Goal: Navigation & Orientation: Find specific page/section

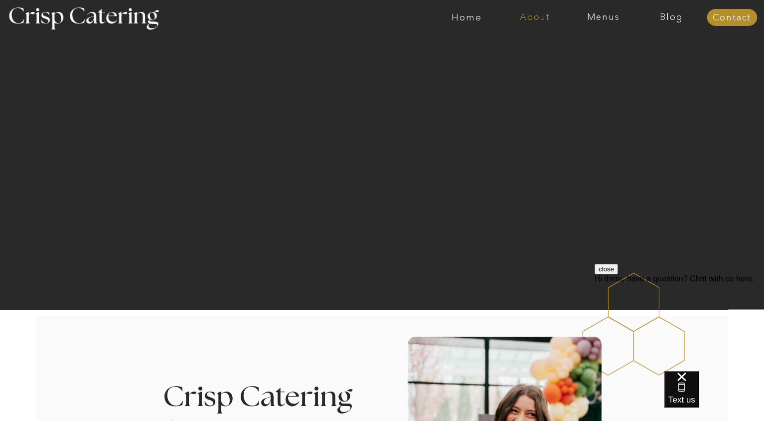
click at [537, 18] on nav "About" at bounding box center [535, 17] width 68 height 10
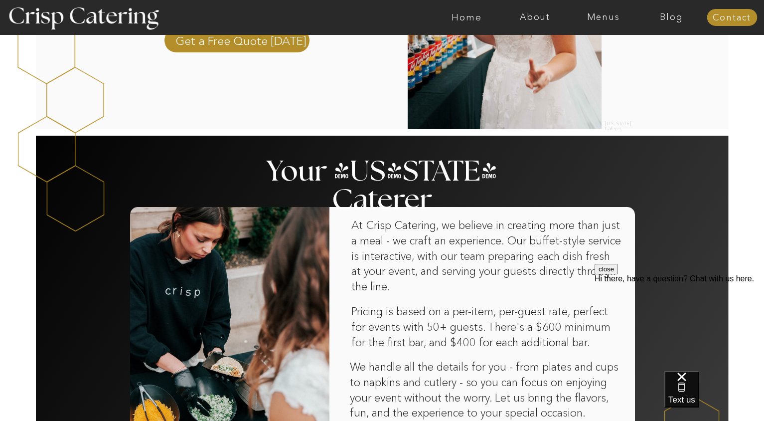
scroll to position [470, 0]
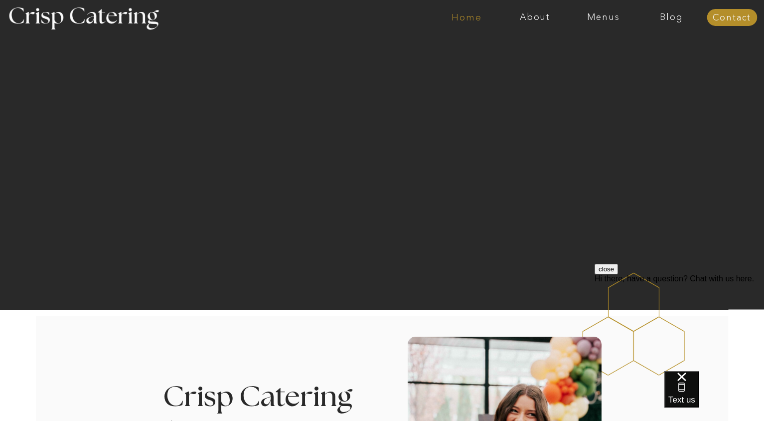
click at [468, 20] on nav "Home" at bounding box center [466, 17] width 68 height 10
click at [562, 28] on div at bounding box center [421, 17] width 1580 height 35
click at [320, 16] on div at bounding box center [421, 17] width 1580 height 35
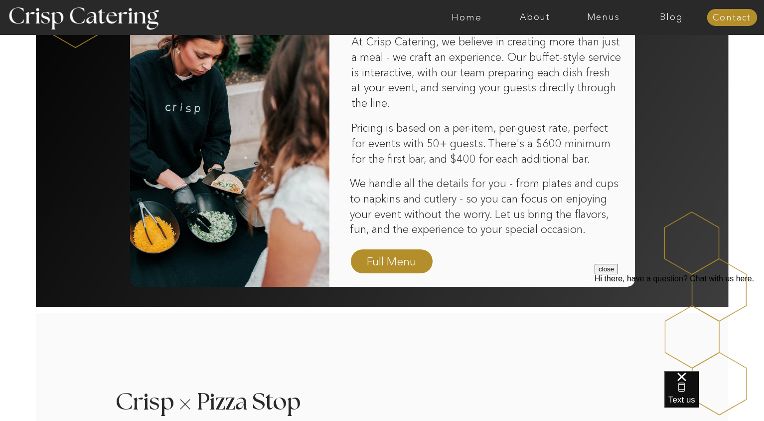
scroll to position [657, 0]
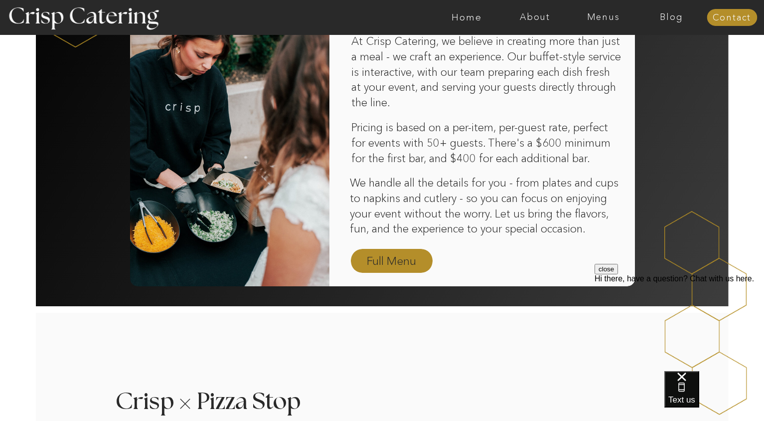
click at [410, 257] on nav "Full Menu" at bounding box center [392, 261] width 58 height 17
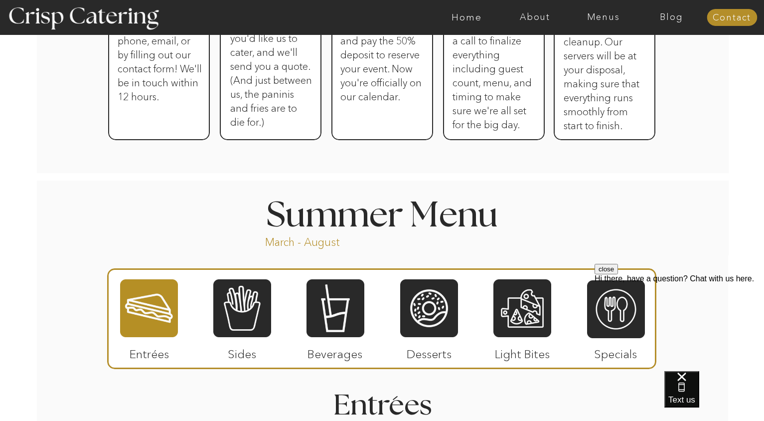
scroll to position [673, 0]
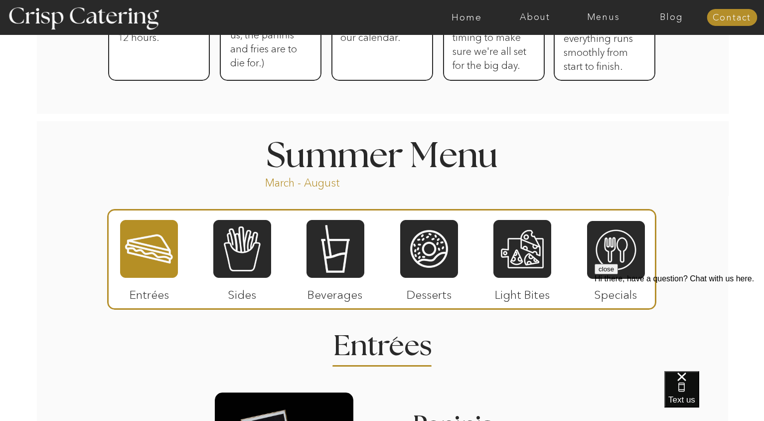
scroll to position [789, 0]
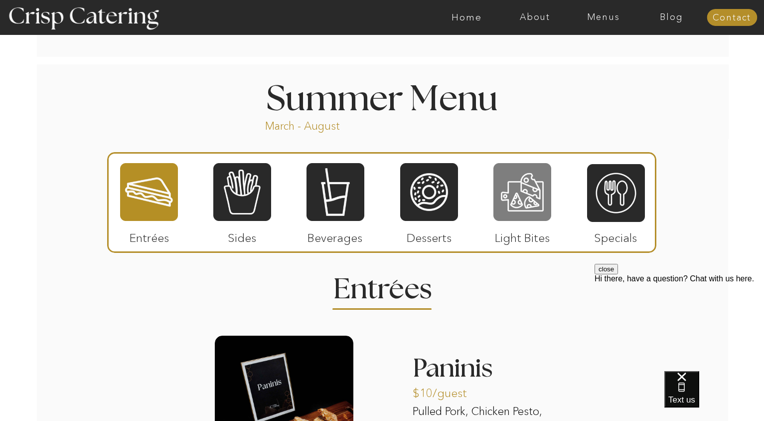
click at [528, 190] on div at bounding box center [522, 192] width 58 height 60
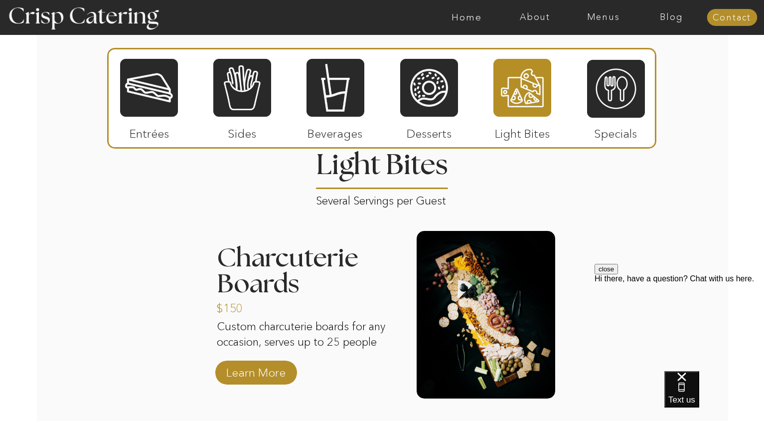
scroll to position [915, 0]
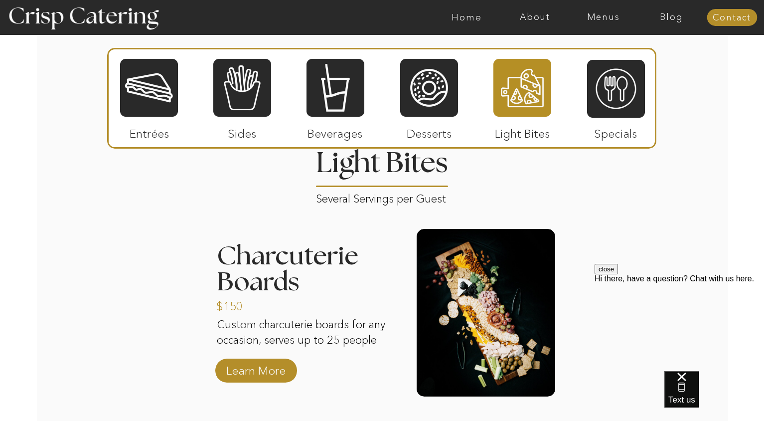
click at [616, 216] on div "About Home Menus Contact Blog About Crisp Crisp Cares Reviews faq About Home Me…" at bounding box center [382, 139] width 764 height 2109
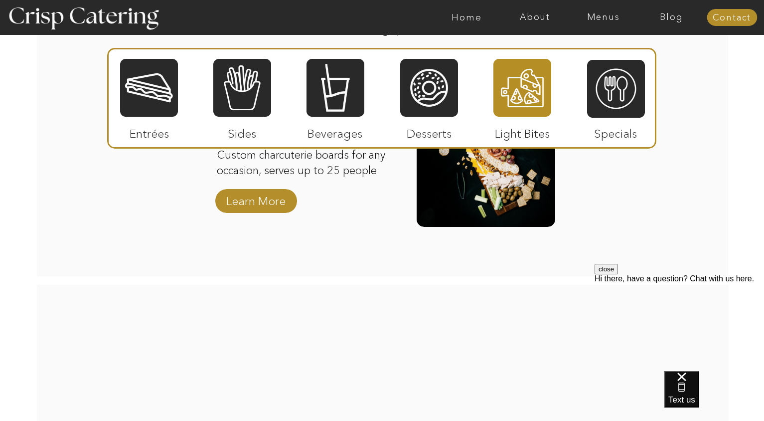
scroll to position [1089, 0]
